Goal: Task Accomplishment & Management: Use online tool/utility

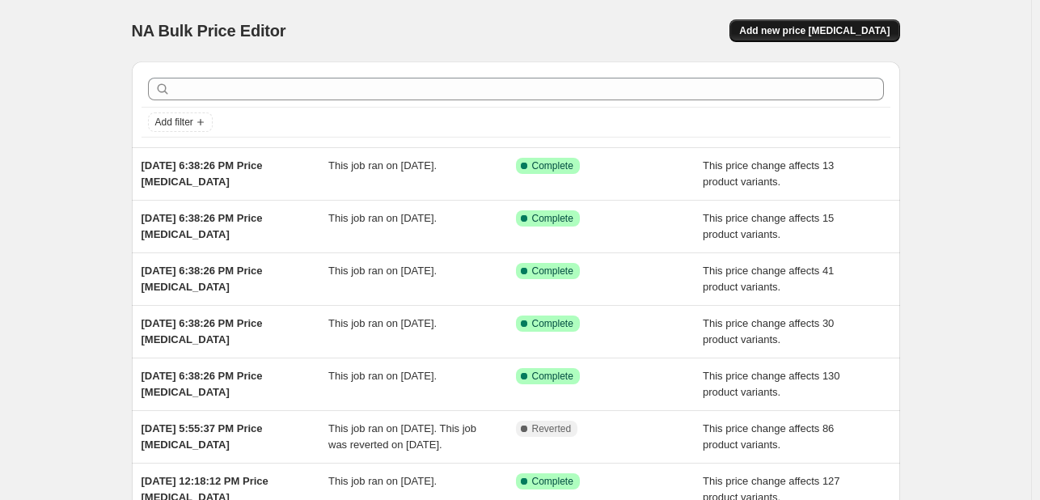
click at [837, 27] on span "Add new price [MEDICAL_DATA]" at bounding box center [814, 30] width 150 height 13
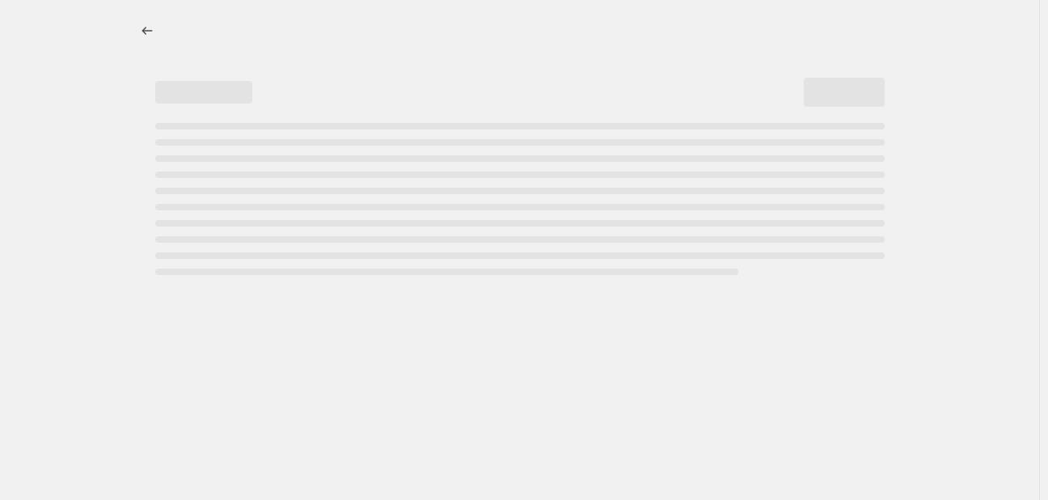
select select "percentage"
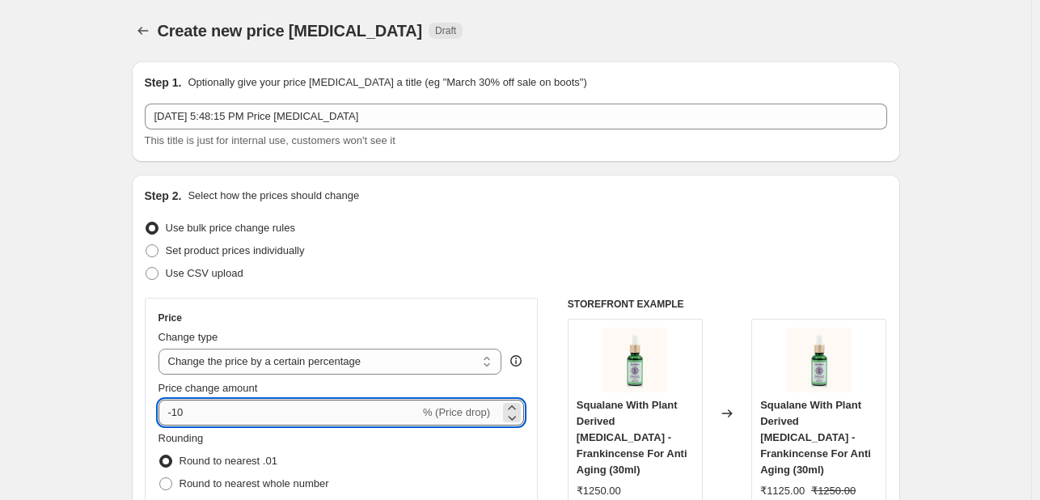
click at [272, 410] on input "-10" at bounding box center [288, 412] width 261 height 26
type input "-1"
type input "-5"
click at [291, 369] on select "Change the price to a certain amount Change the price by a certain amount Chang…" at bounding box center [330, 361] width 344 height 26
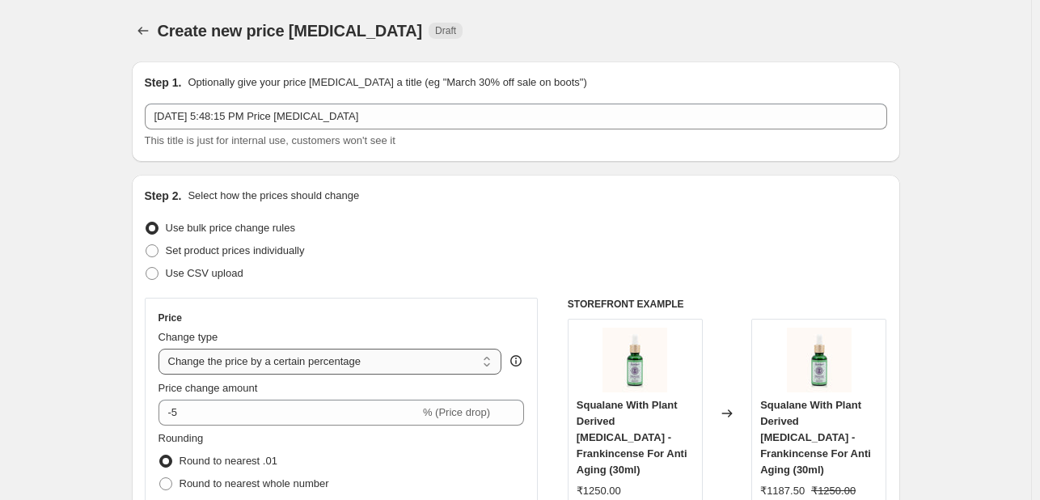
select select "pcap"
click at [162, 348] on select "Change the price to a certain amount Change the price by a certain amount Chang…" at bounding box center [330, 361] width 344 height 26
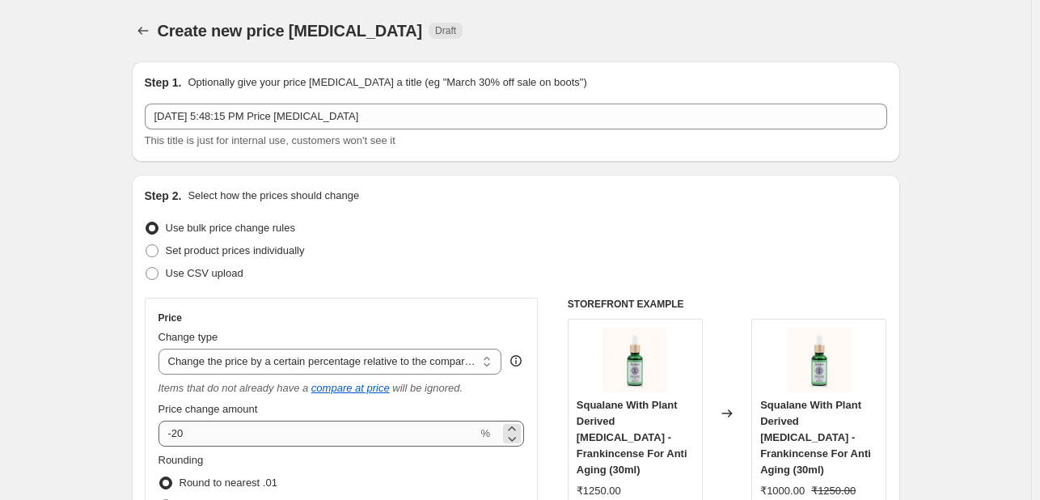
scroll to position [162, 0]
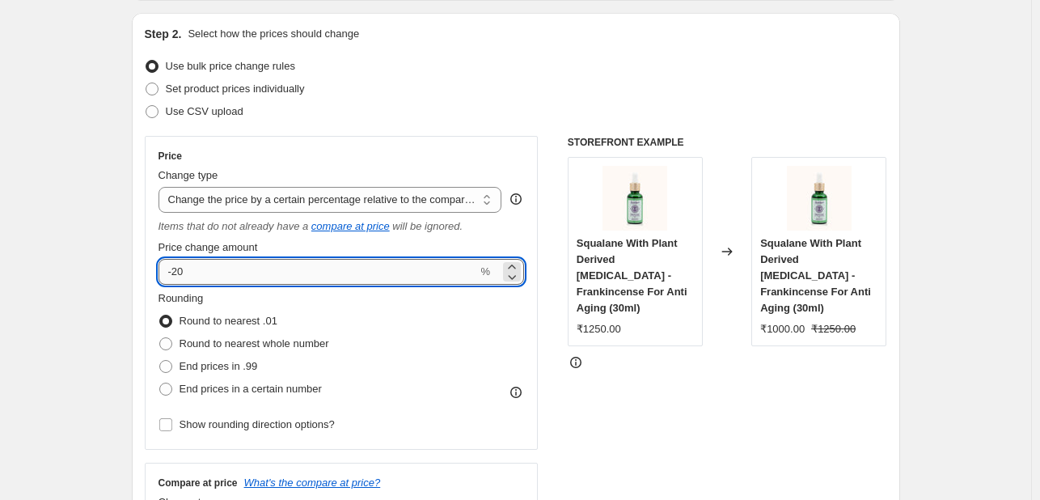
click at [330, 272] on input "-20" at bounding box center [317, 272] width 319 height 26
type input "-2"
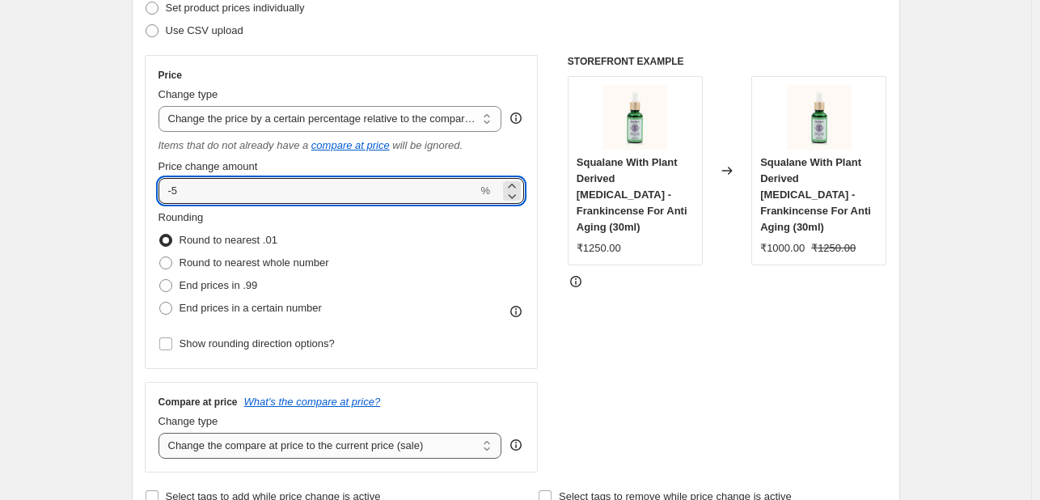
type input "-5"
click at [213, 442] on select "Change the compare at price to the current price (sale) Change the compare at p…" at bounding box center [330, 446] width 344 height 26
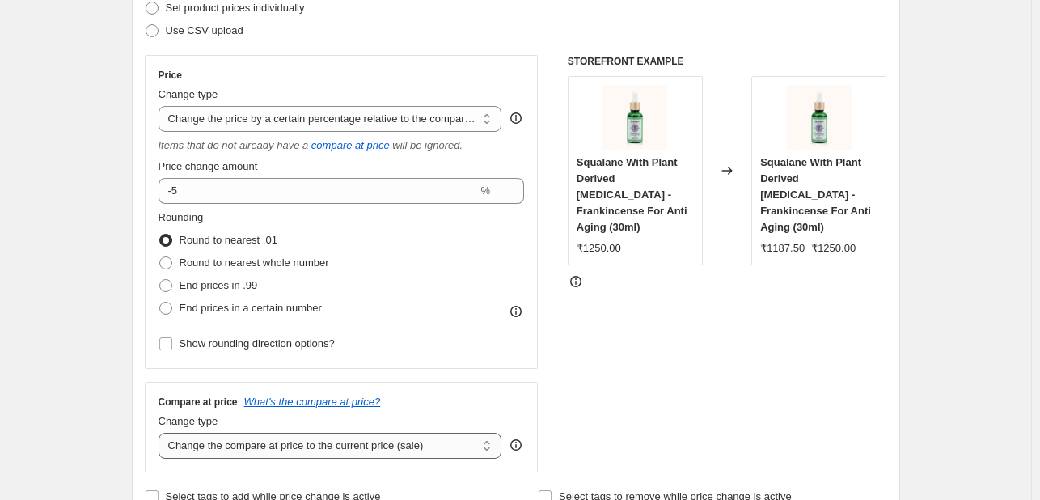
click at [213, 442] on select "Change the compare at price to the current price (sale) Change the compare at p…" at bounding box center [330, 446] width 344 height 26
select select "no_change"
click at [162, 433] on select "Change the compare at price to the current price (sale) Change the compare at p…" at bounding box center [330, 446] width 344 height 26
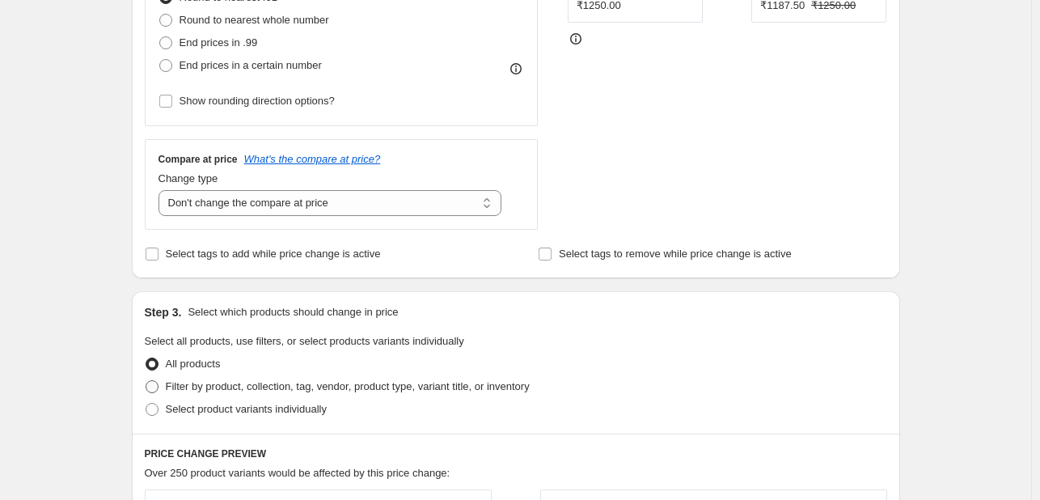
click at [206, 390] on span "Filter by product, collection, tag, vendor, product type, variant title, or inv…" at bounding box center [348, 386] width 364 height 12
click at [146, 381] on input "Filter by product, collection, tag, vendor, product type, variant title, or inv…" at bounding box center [146, 380] width 1 height 1
radio input "true"
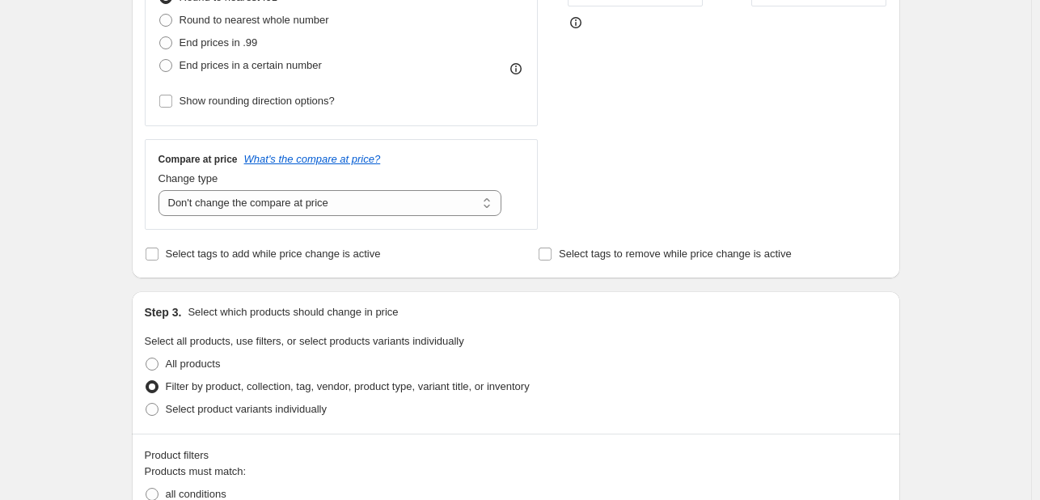
scroll to position [647, 0]
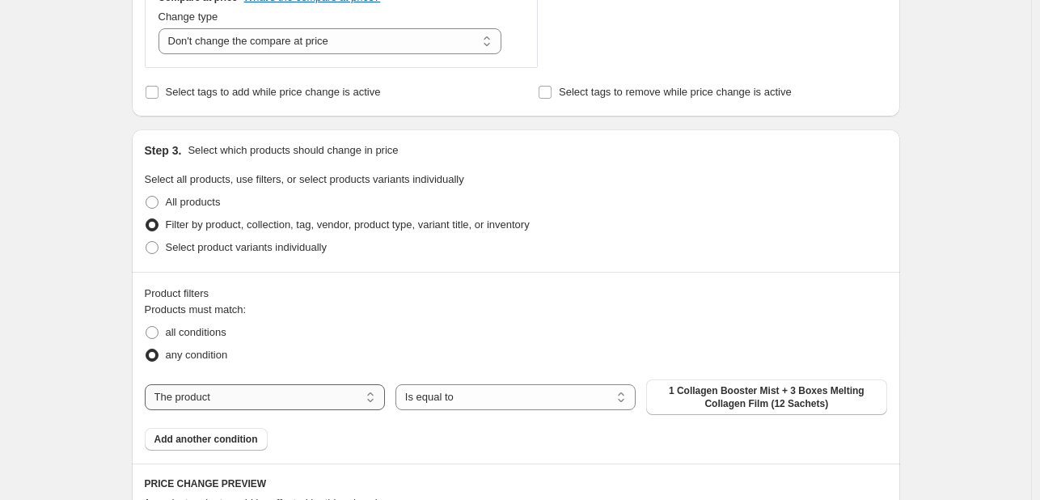
click at [357, 402] on select "The product The product's collection The product's tag The product's vendor The…" at bounding box center [265, 397] width 240 height 26
select select "collection"
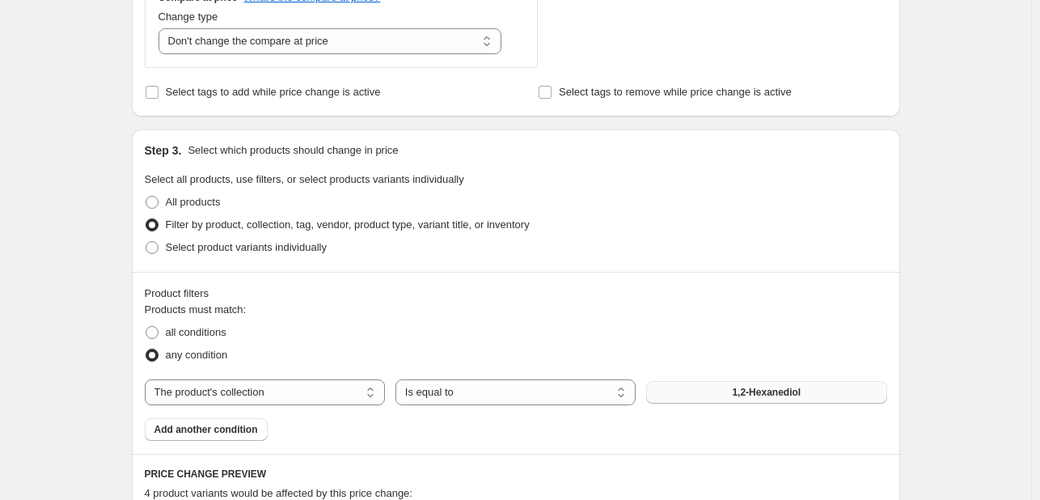
click at [707, 398] on button "1,2-Hexanediol" at bounding box center [766, 392] width 240 height 23
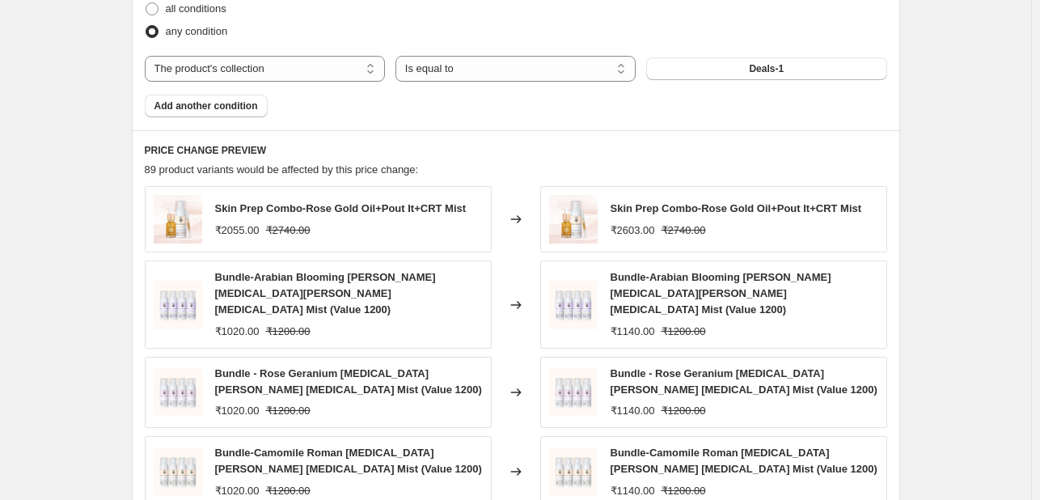
scroll to position [1339, 0]
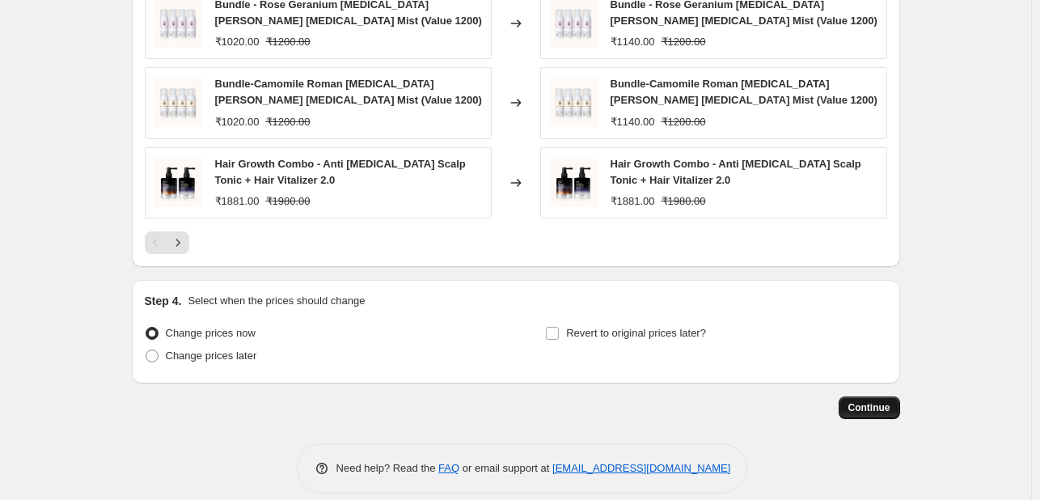
click at [883, 401] on span "Continue" at bounding box center [869, 407] width 42 height 13
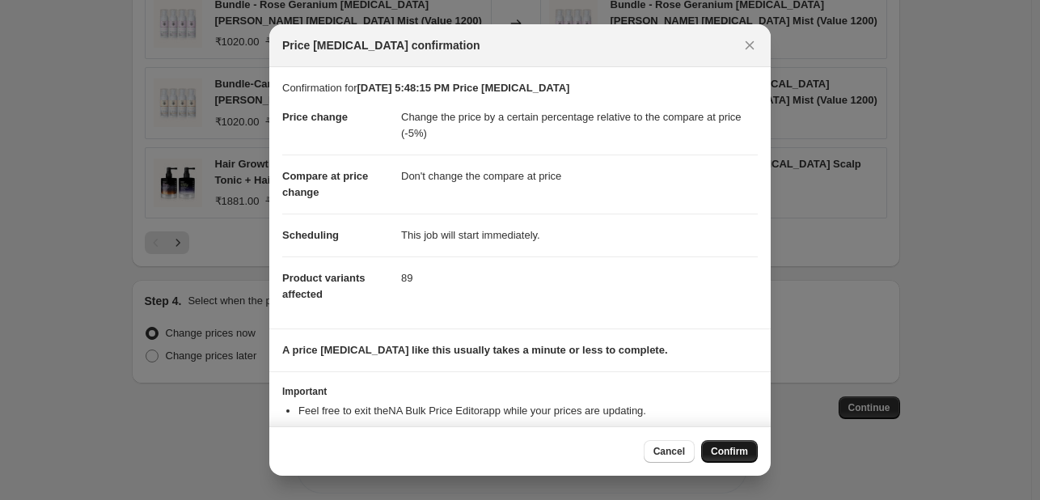
click at [734, 457] on button "Confirm" at bounding box center [729, 451] width 57 height 23
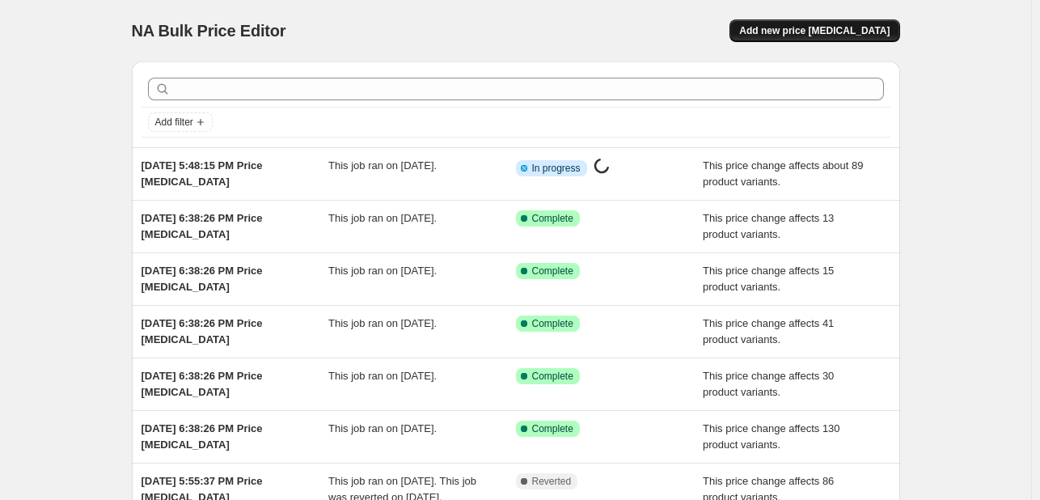
click at [815, 36] on span "Add new price [MEDICAL_DATA]" at bounding box center [814, 30] width 150 height 13
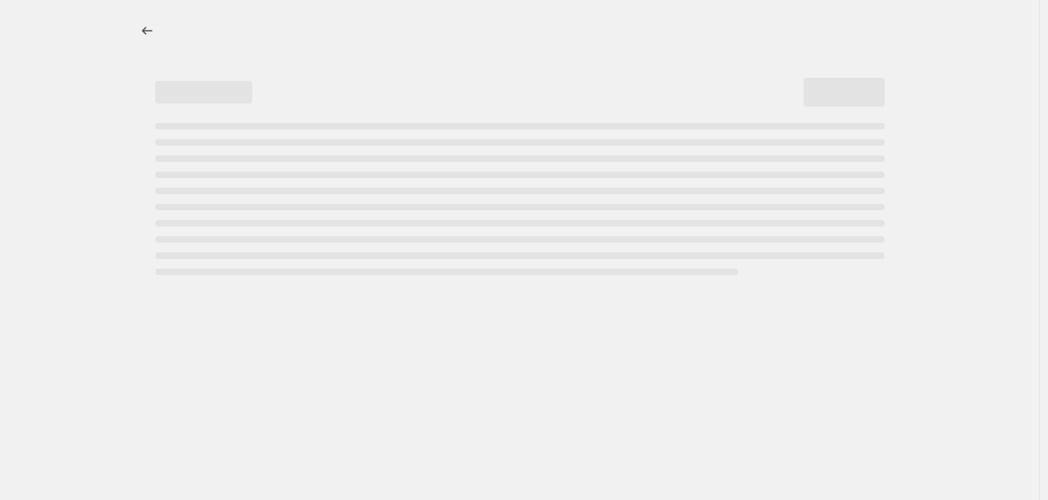
select select "percentage"
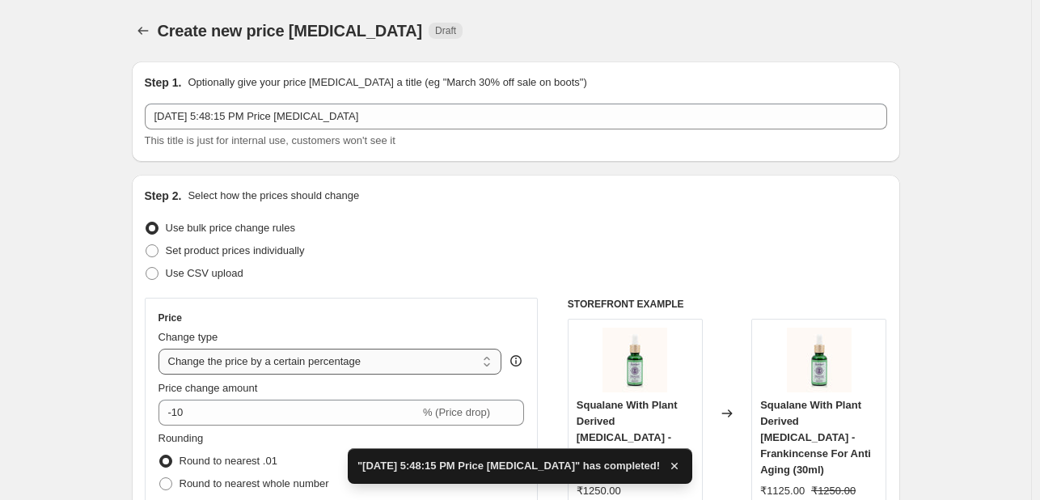
click at [241, 359] on select "Change the price to a certain amount Change the price by a certain amount Chang…" at bounding box center [330, 361] width 344 height 26
select select "pcap"
click at [162, 348] on select "Change the price to a certain amount Change the price by a certain amount Chang…" at bounding box center [330, 361] width 344 height 26
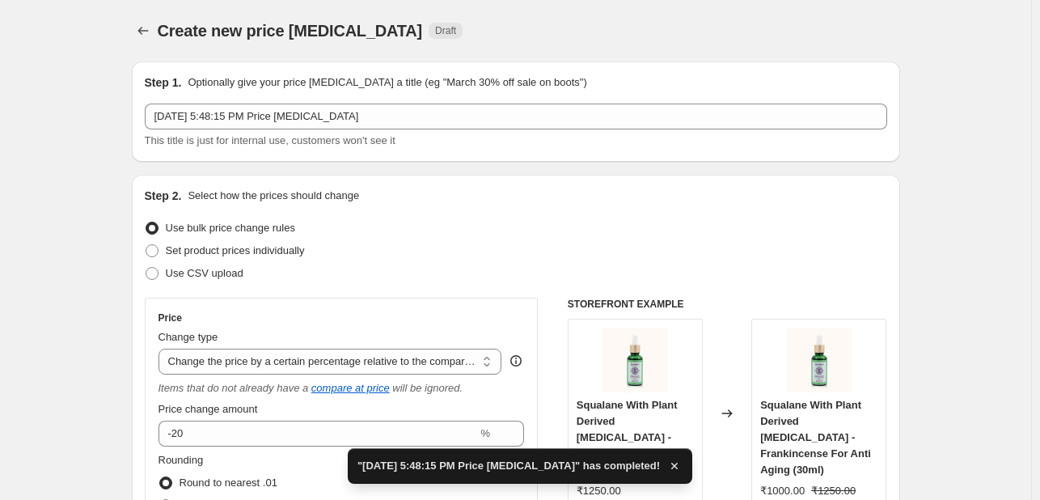
scroll to position [162, 0]
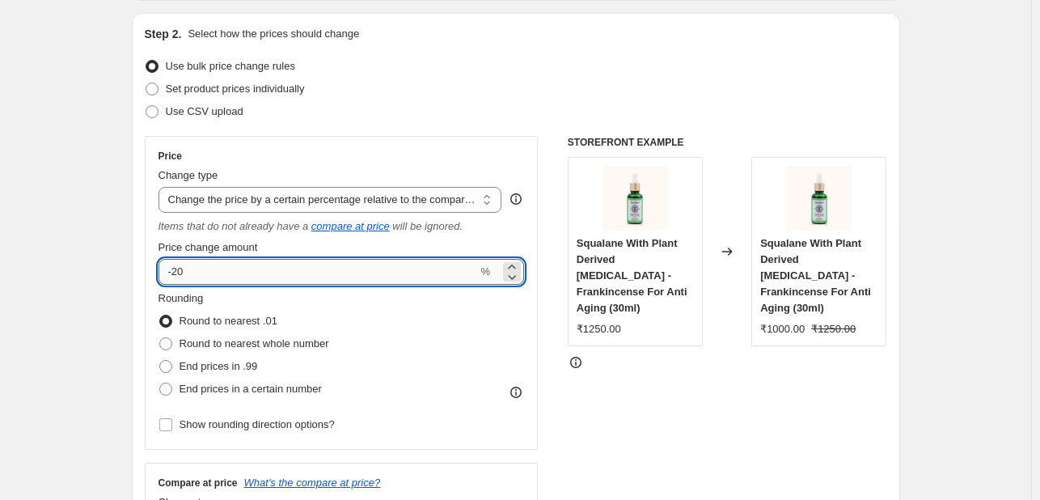
click at [251, 280] on input "-20" at bounding box center [317, 272] width 319 height 26
type input "-2"
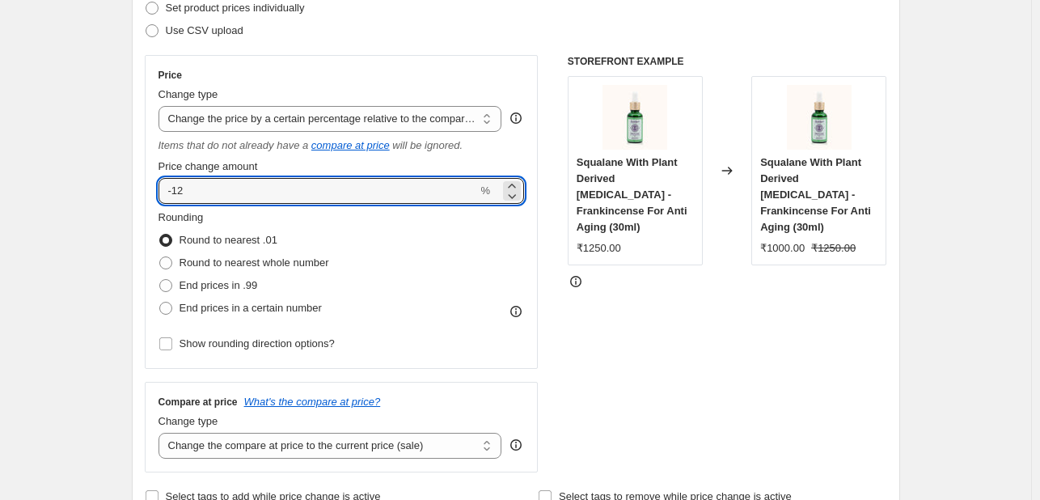
scroll to position [404, 0]
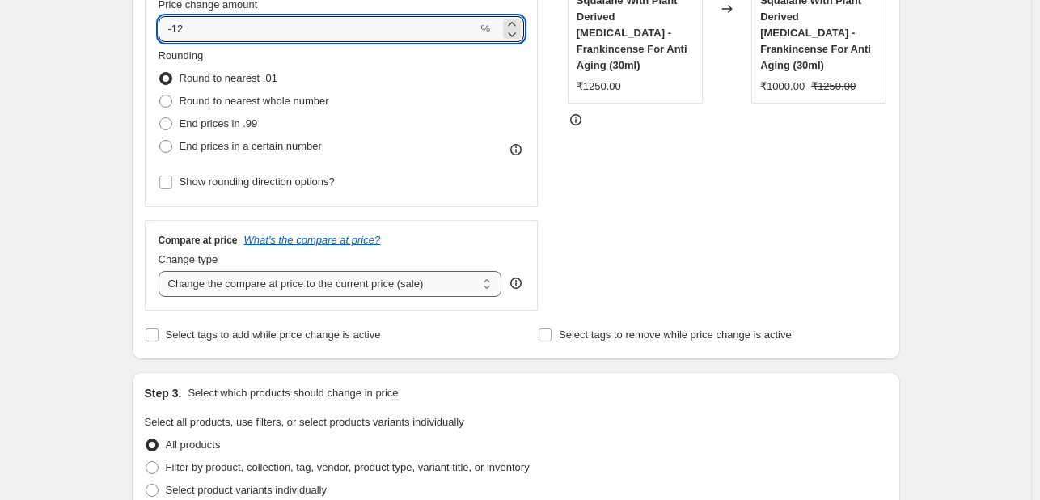
type input "-12"
click at [378, 285] on select "Change the compare at price to the current price (sale) Change the compare at p…" at bounding box center [330, 284] width 344 height 26
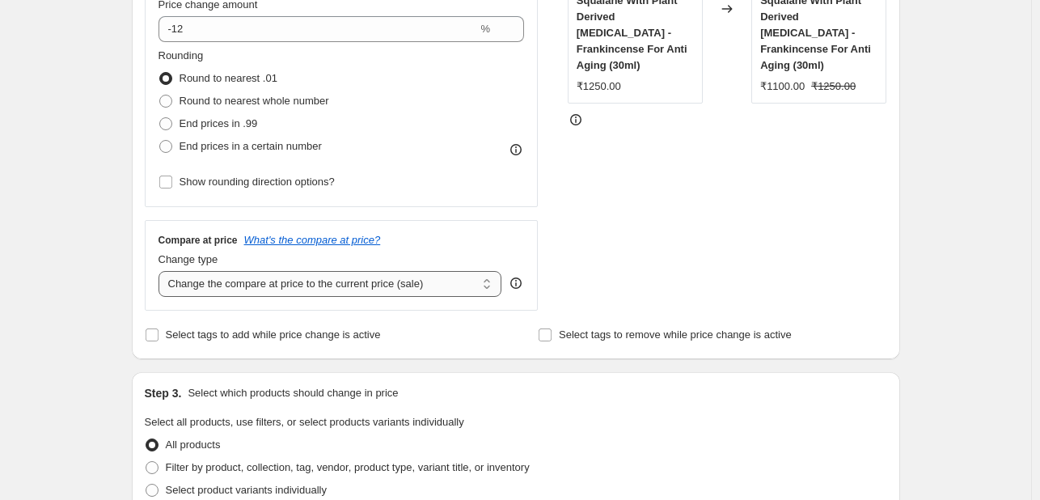
select select "no_change"
click at [162, 272] on select "Change the compare at price to the current price (sale) Change the compare at p…" at bounding box center [330, 284] width 344 height 26
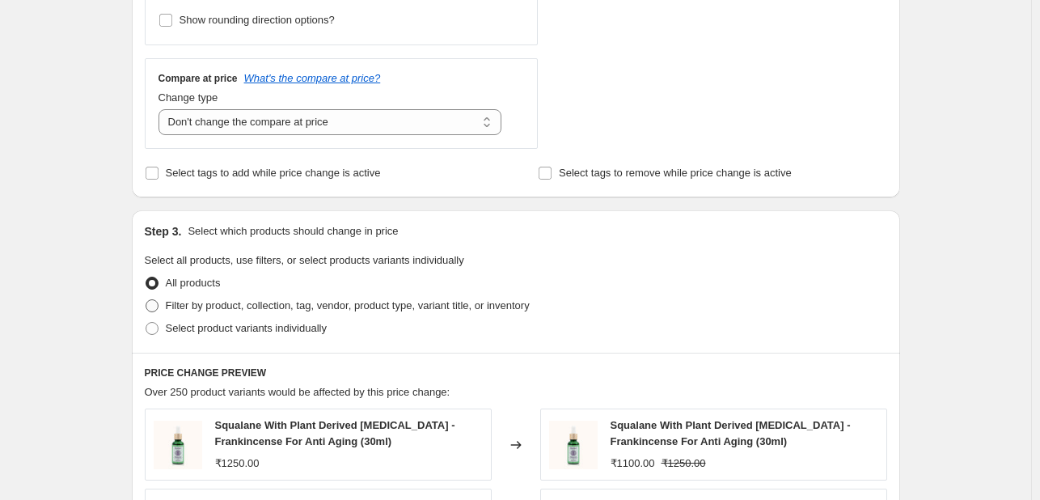
click at [291, 308] on span "Filter by product, collection, tag, vendor, product type, variant title, or inv…" at bounding box center [348, 305] width 364 height 12
click at [146, 300] on input "Filter by product, collection, tag, vendor, product type, variant title, or inv…" at bounding box center [146, 299] width 1 height 1
radio input "true"
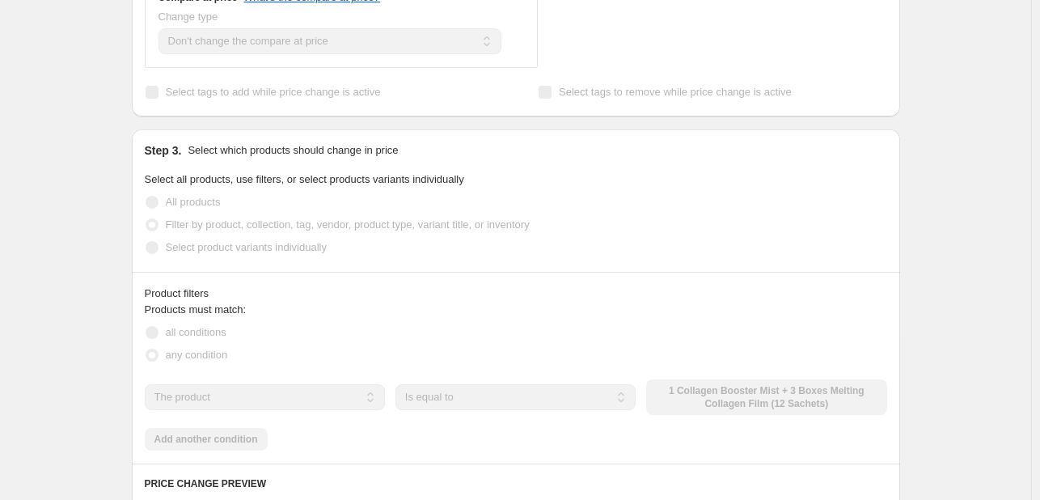
scroll to position [728, 0]
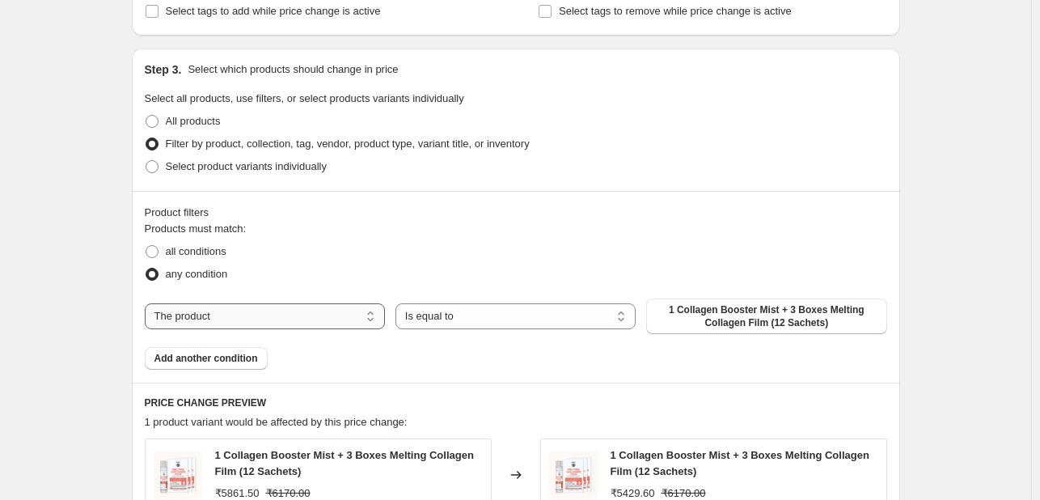
click at [293, 311] on select "The product The product's collection The product's tag The product's vendor The…" at bounding box center [265, 316] width 240 height 26
select select "collection"
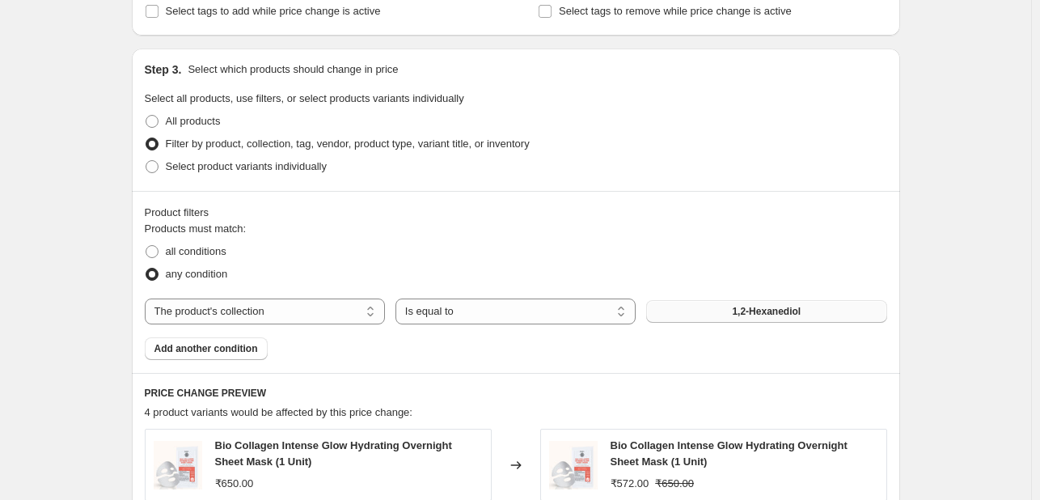
click at [739, 313] on span "1,2-Hexanediol" at bounding box center [766, 311] width 69 height 13
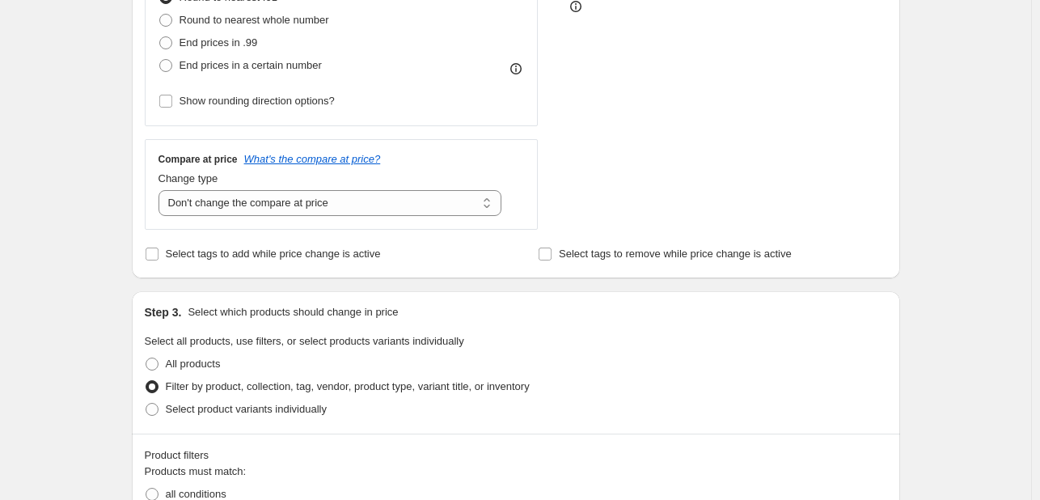
scroll to position [323, 0]
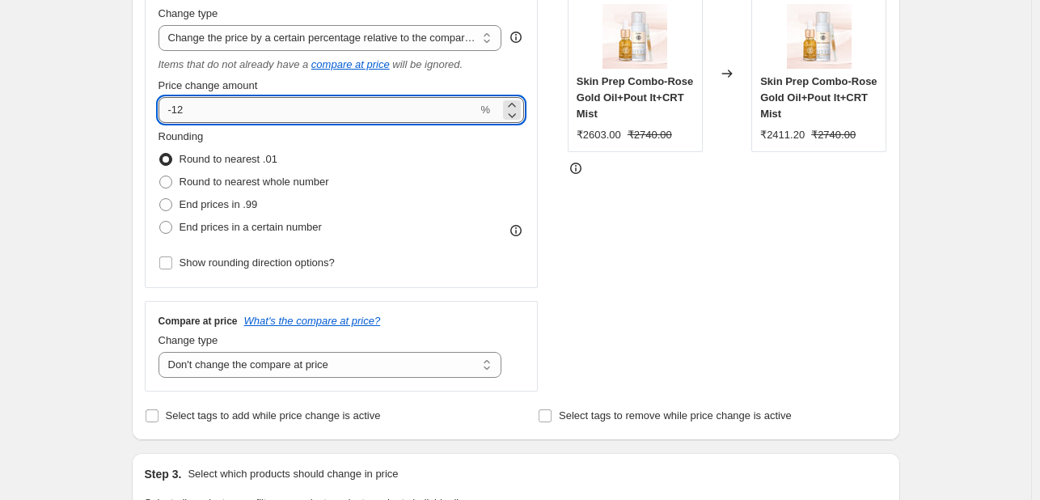
click at [241, 117] on input "-12" at bounding box center [317, 110] width 319 height 26
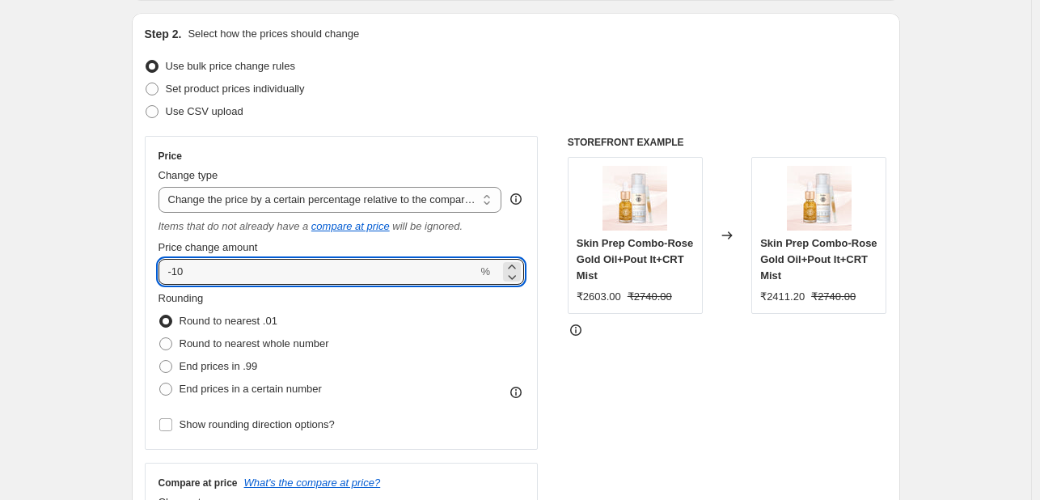
type input "-10"
click at [695, 378] on div "STOREFRONT EXAMPLE Skin Prep Combo-Rose Gold Oil+Pout It+CRT Mist ₹2603.00 ₹274…" at bounding box center [727, 344] width 319 height 417
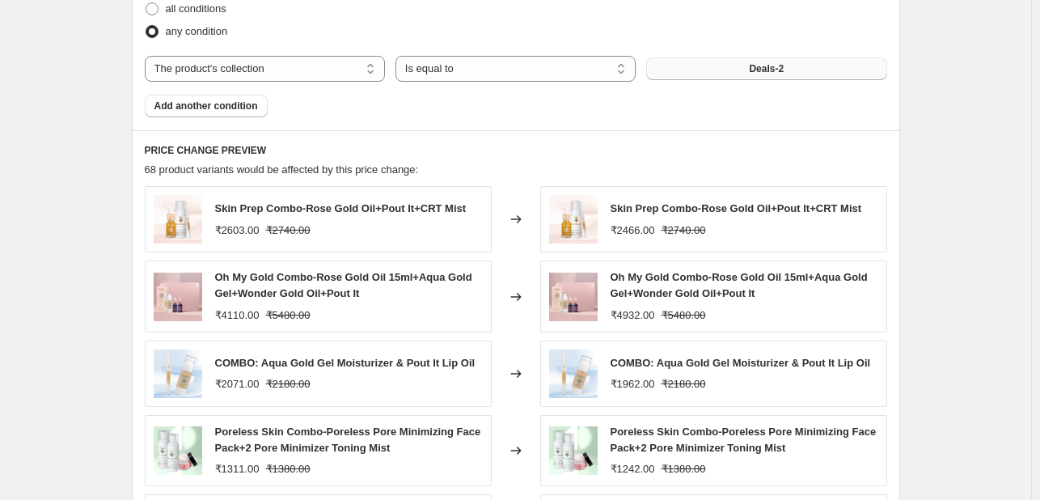
scroll to position [1294, 0]
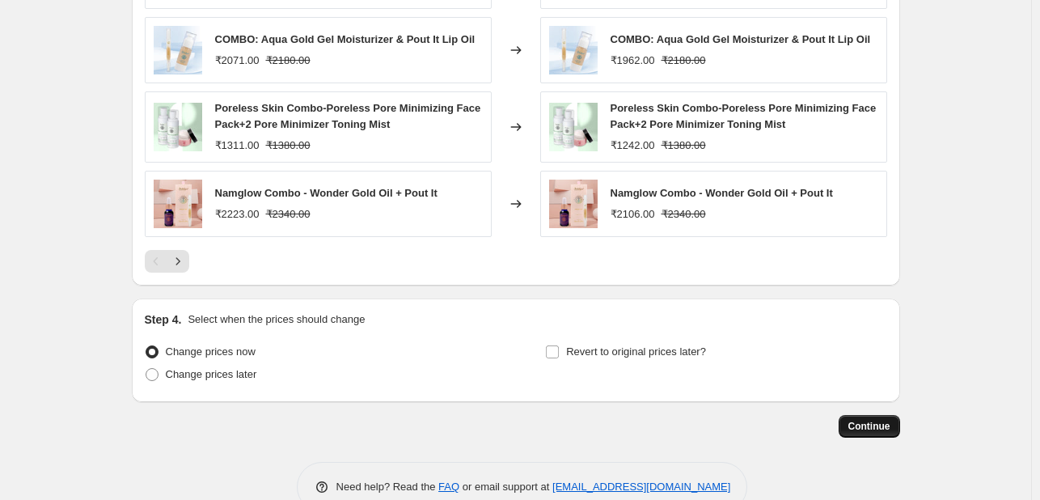
click at [889, 426] on span "Continue" at bounding box center [869, 426] width 42 height 13
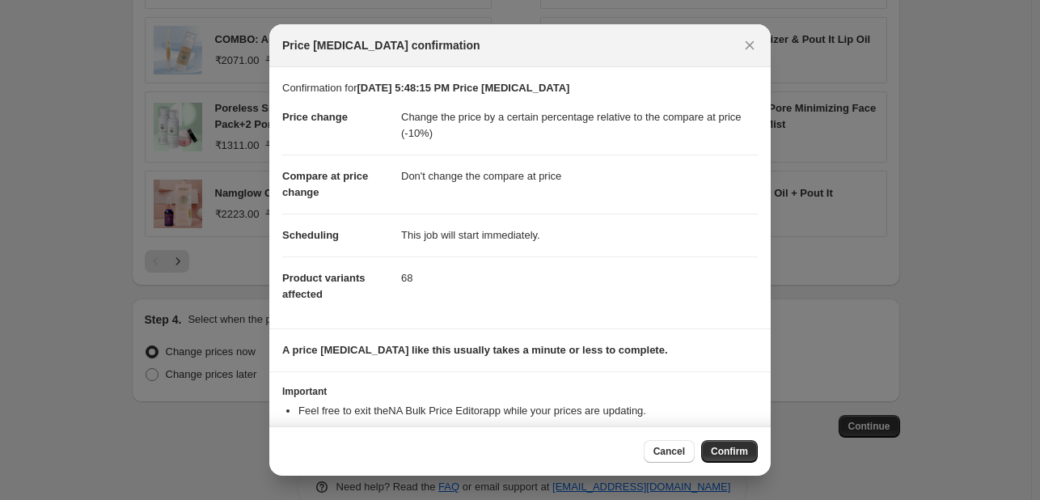
click at [719, 445] on span "Confirm" at bounding box center [729, 451] width 37 height 13
